Goal: Navigation & Orientation: Find specific page/section

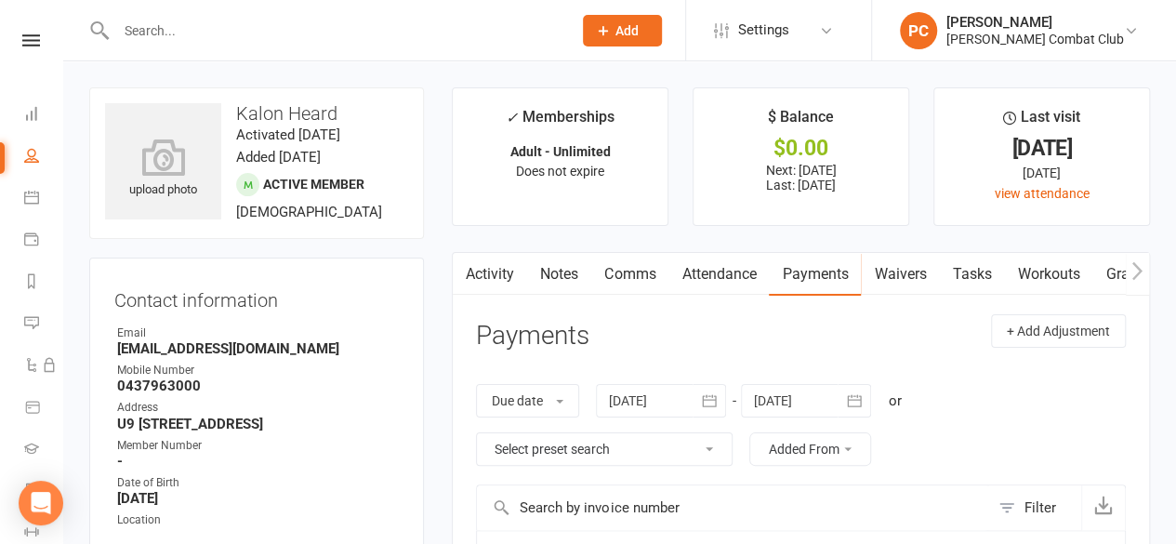
click at [14, 34] on link at bounding box center [31, 40] width 62 height 12
click at [0, 0] on link "Clubworx" at bounding box center [0, 0] width 0 height 0
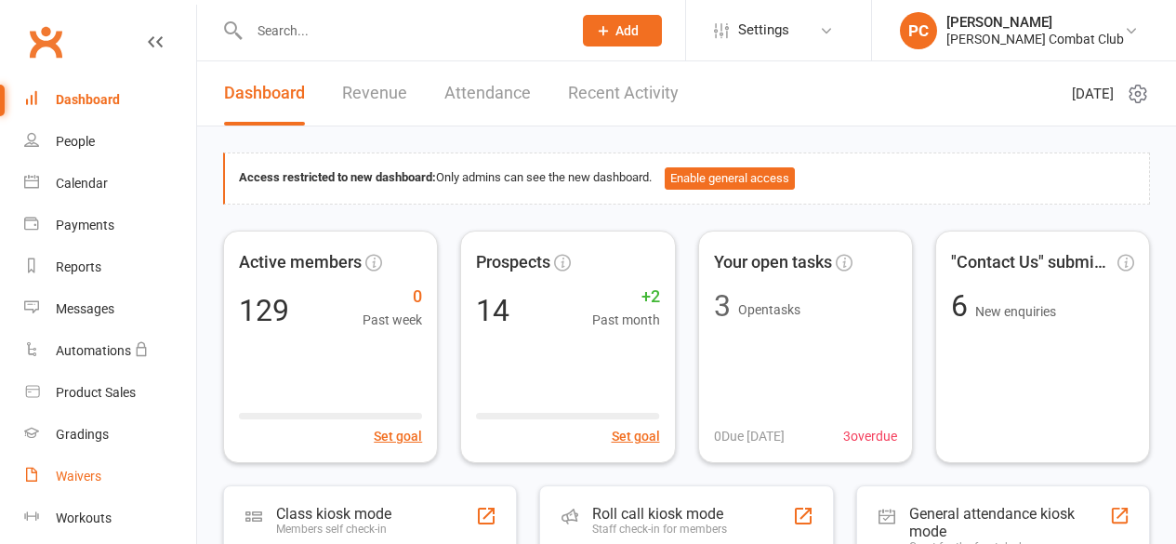
click at [93, 475] on div "Waivers" at bounding box center [79, 476] width 46 height 15
